Goal: Task Accomplishment & Management: Complete application form

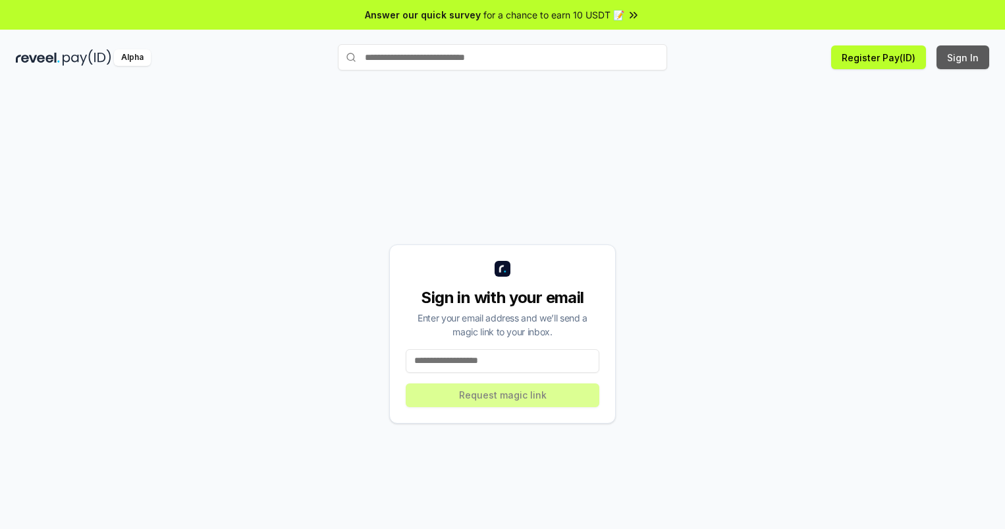
click at [963, 57] on button "Sign In" at bounding box center [962, 57] width 53 height 24
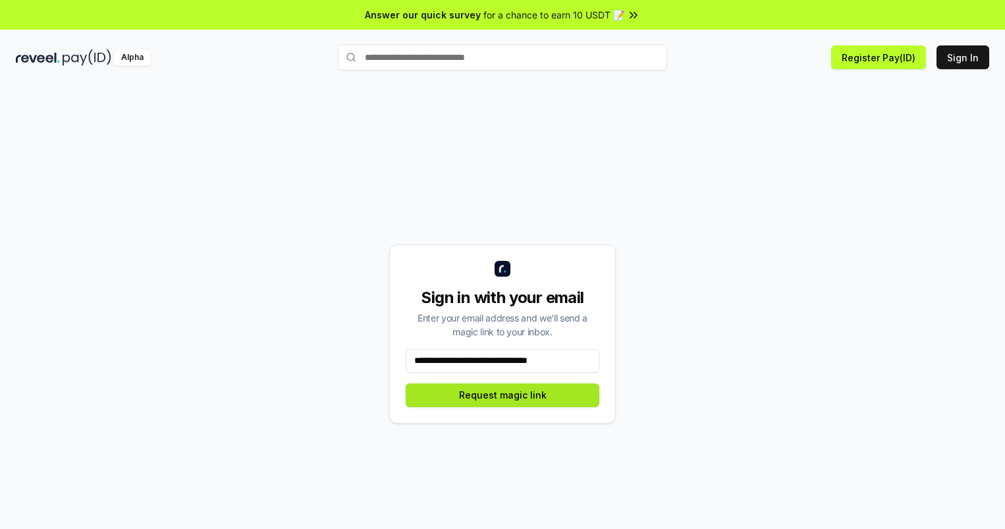
type input "**********"
click at [502, 394] on button "Request magic link" at bounding box center [503, 395] width 194 height 24
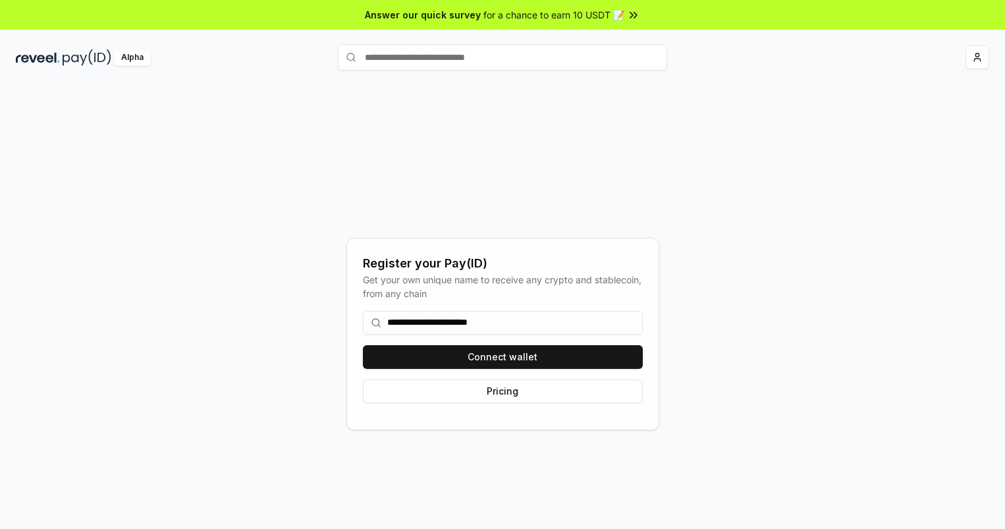
type input "**********"
